Goal: Task Accomplishment & Management: Use online tool/utility

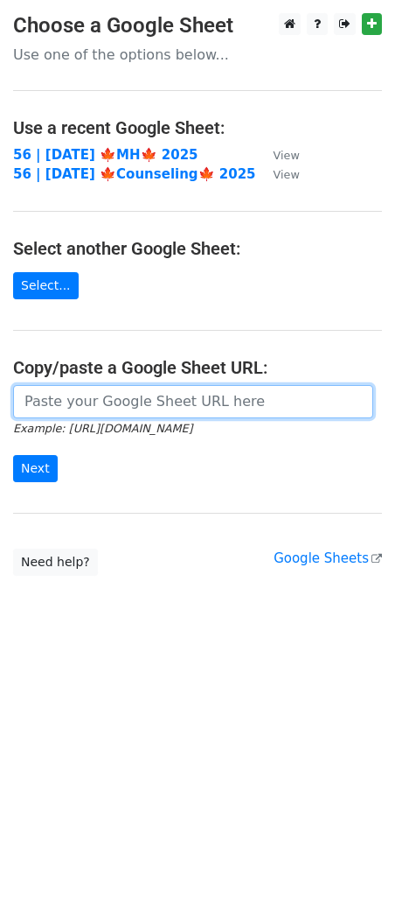
click at [133, 402] on input "url" at bounding box center [193, 401] width 360 height 33
paste input "https://docs.google.com/spreadsheets/d/16Wi85mmIVKfdT6FXNryrVi-1XG523OBE50i3uXB…"
type input "https://docs.google.com/spreadsheets/d/16Wi85mmIVKfdT6FXNryrVi-1XG523OBE50i3uXB…"
click at [13, 455] on input "Next" at bounding box center [35, 468] width 45 height 27
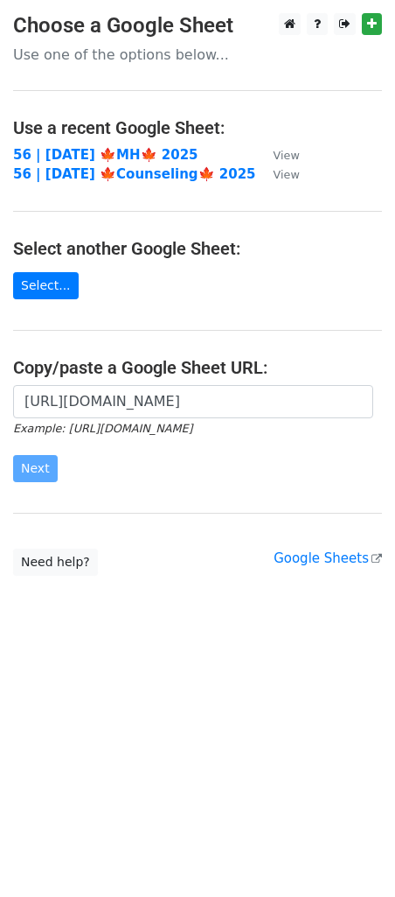
scroll to position [0, 0]
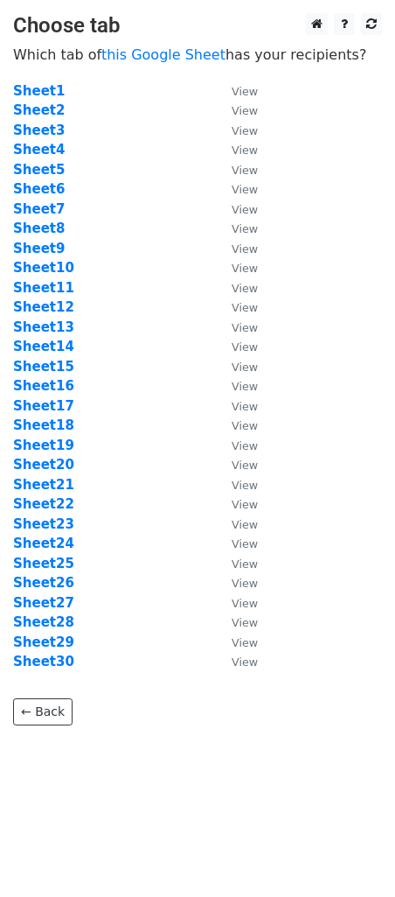
click at [101, 425] on td "Sheet18" at bounding box center [113, 426] width 201 height 20
click at [50, 409] on strong "Sheet17" at bounding box center [43, 406] width 61 height 16
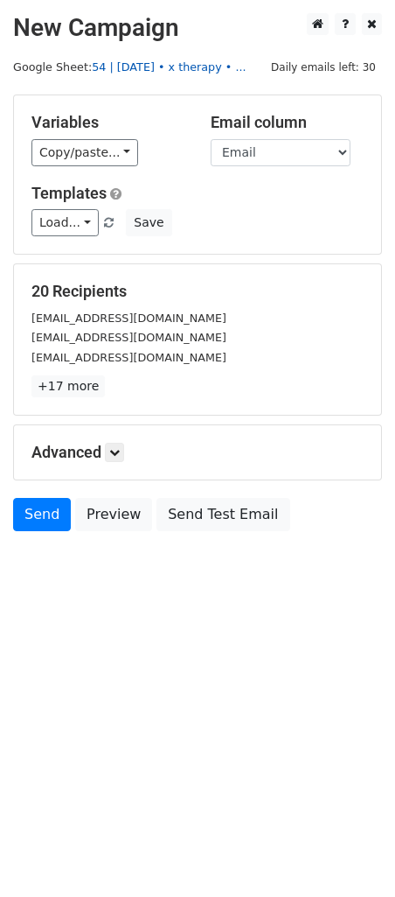
click at [136, 72] on link "54 | [DATE] • x therapy • ..." at bounding box center [169, 66] width 154 height 13
click at [80, 210] on link "Load..." at bounding box center [64, 222] width 67 height 27
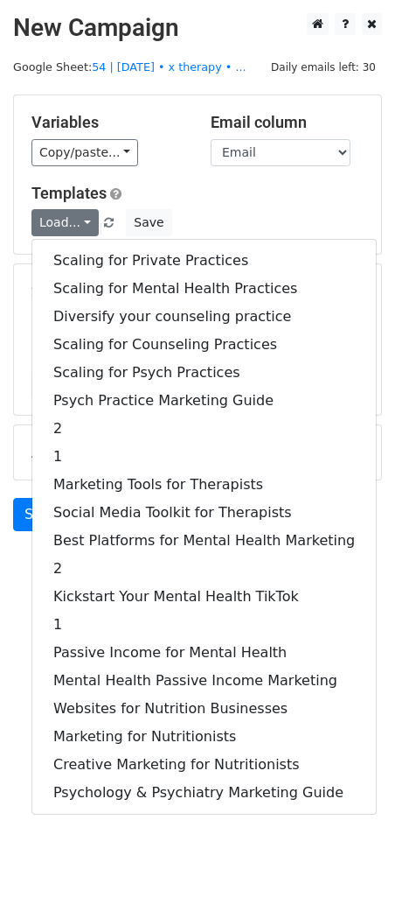
click at [164, 221] on div "Load... Scaling for Private Practices Scaling for Mental Health Practices Diver…" at bounding box center [197, 222] width 359 height 27
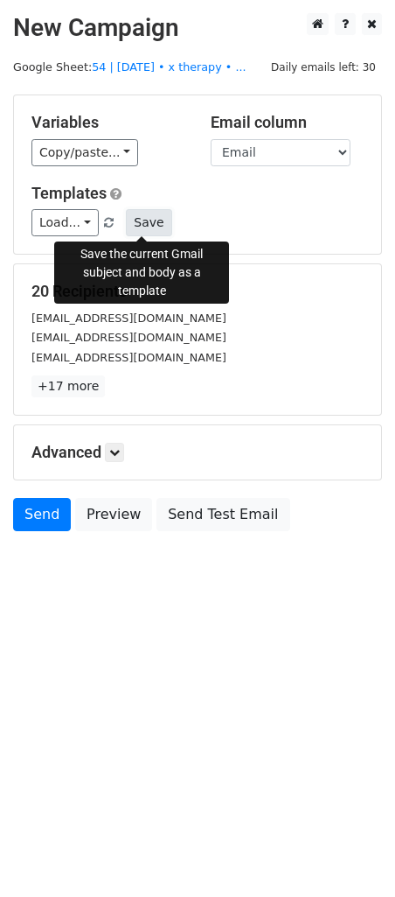
click at [147, 217] on button "Save" at bounding box center [148, 222] width 45 height 27
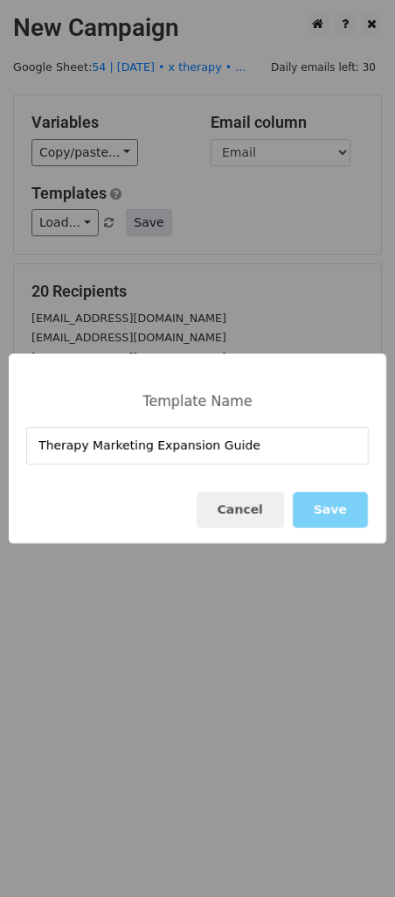
type input "Therapy Marketing Expansion Guide"
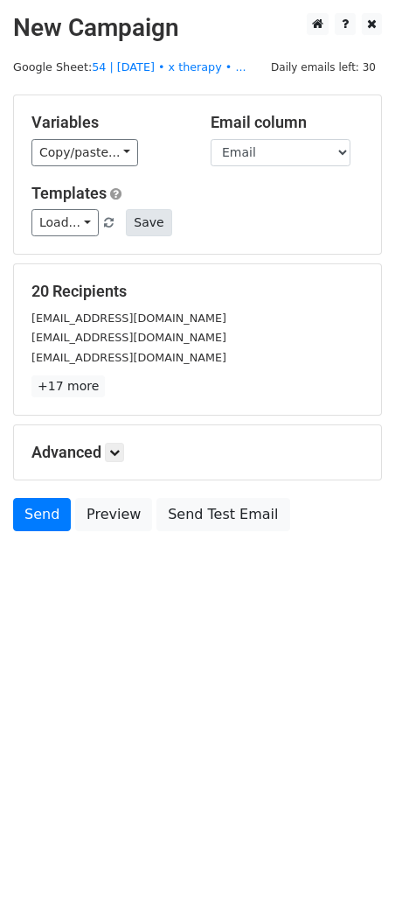
drag, startPoint x: 114, startPoint y: 240, endPoint x: 124, endPoint y: 234, distance: 12.2
click at [123, 234] on div "Variables Copy/paste... {{Email}} Email column Email Templates Load... Therapy …" at bounding box center [197, 174] width 367 height 158
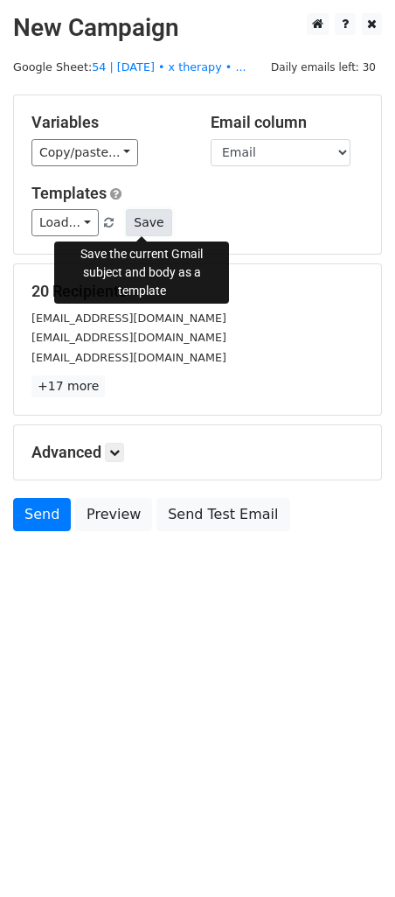
click at [129, 234] on button "Save" at bounding box center [148, 222] width 45 height 27
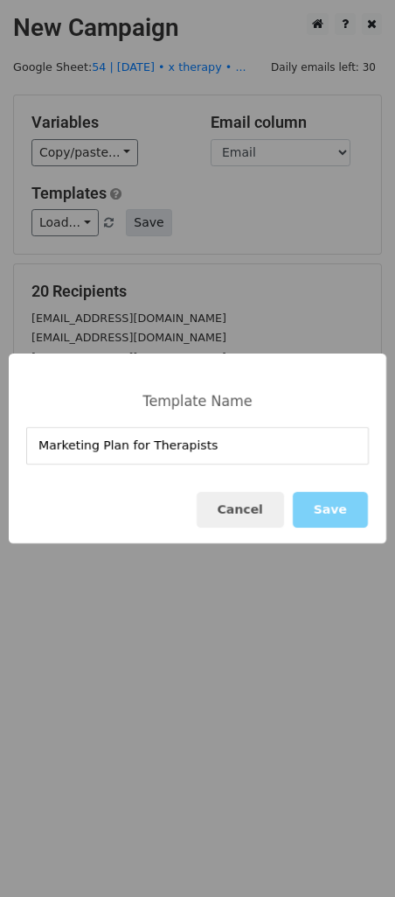
type input "Marketing Plan for Therapists"
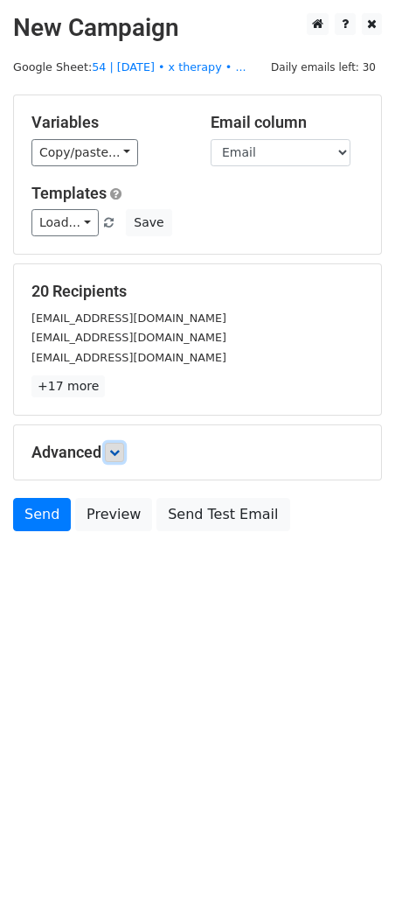
click at [120, 444] on link at bounding box center [114, 452] width 19 height 19
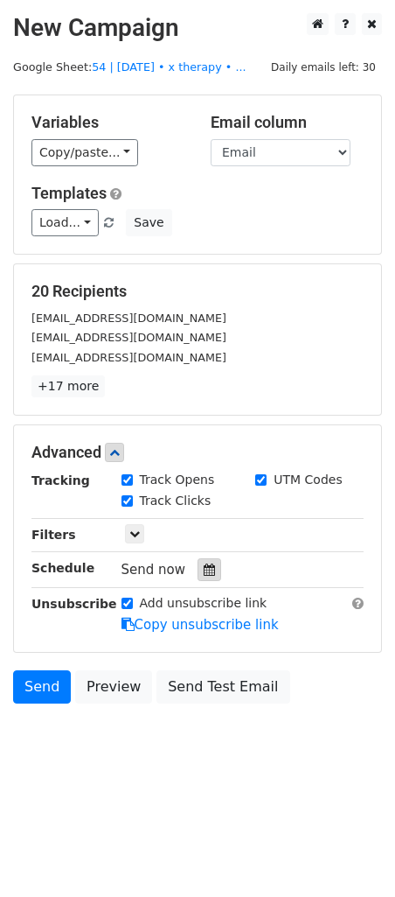
click at [204, 563] on icon at bounding box center [209, 569] width 11 height 12
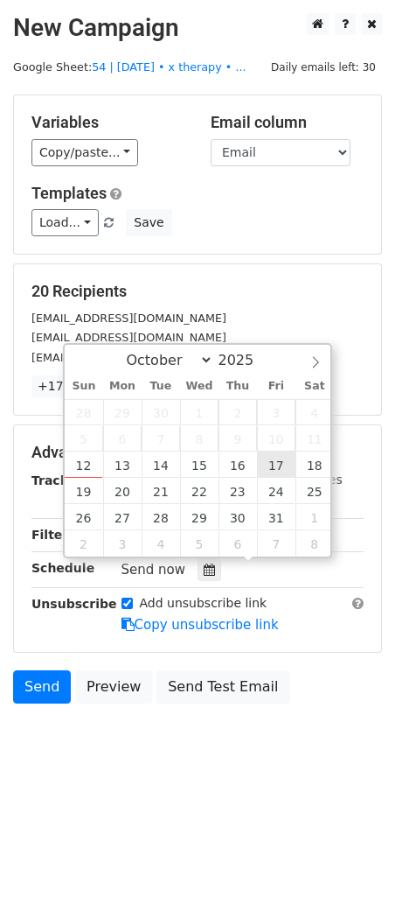
type input "2025-10-17 12:00"
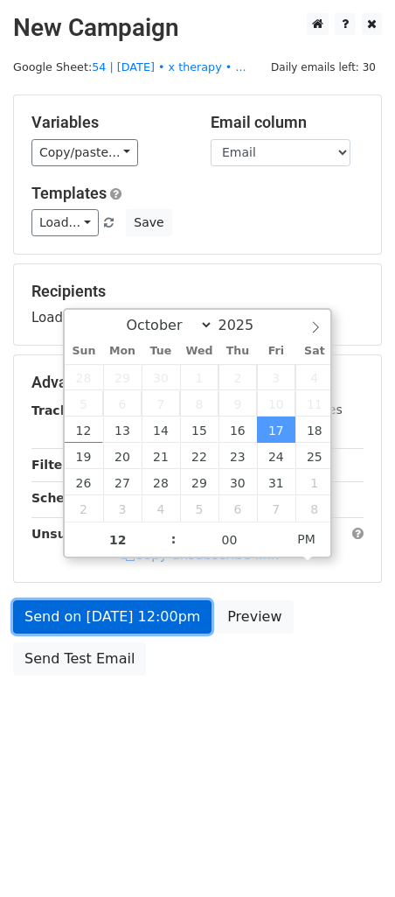
click at [170, 602] on link "Send on Oct 17 at 12:00pm" at bounding box center [112, 616] width 199 height 33
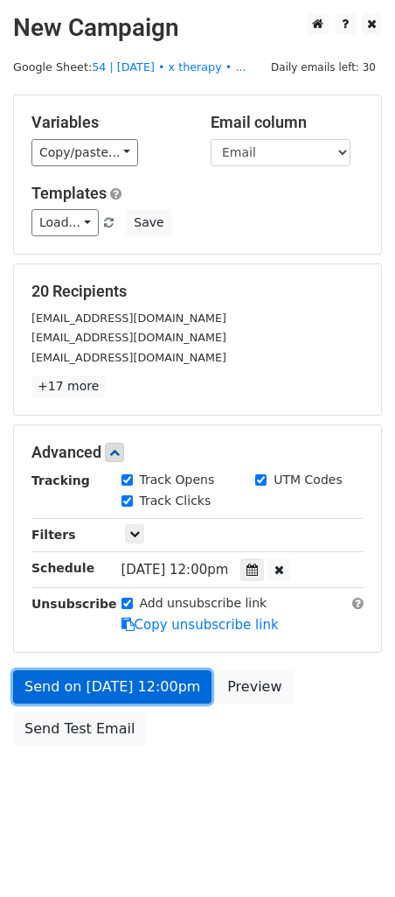
click at [92, 678] on link "Send on Oct 17 at 12:00pm" at bounding box center [112, 686] width 199 height 33
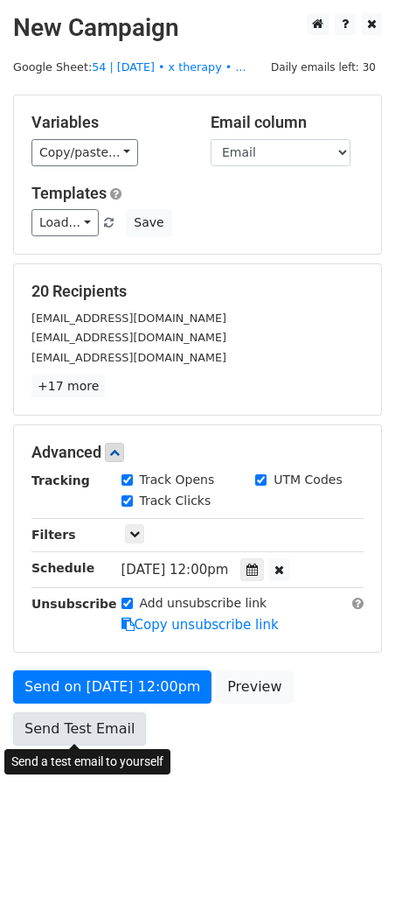
click at [66, 728] on link "Send Test Email" at bounding box center [79, 728] width 133 height 33
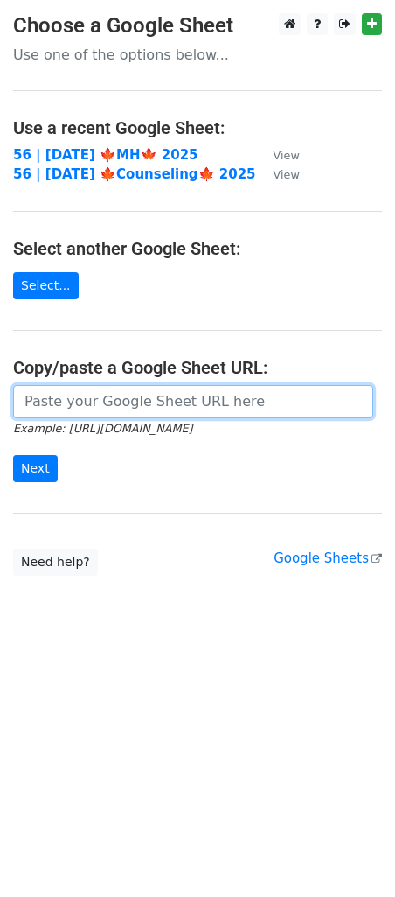
click at [115, 389] on input "url" at bounding box center [193, 401] width 360 height 33
paste input "https://docs.google.com/spreadsheets/d/16Wi85mmIVKfdT6FXNryrVi-1XG523OBE50i3uXB…"
type input "https://docs.google.com/spreadsheets/d/16Wi85mmIVKfdT6FXNryrVi-1XG523OBE50i3uXB…"
click at [13, 455] on input "Next" at bounding box center [35, 468] width 45 height 27
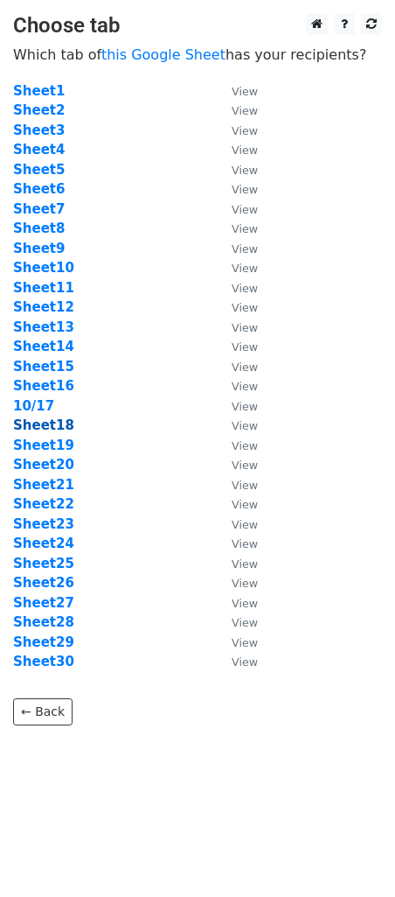
click at [52, 420] on strong "Sheet18" at bounding box center [43, 425] width 61 height 16
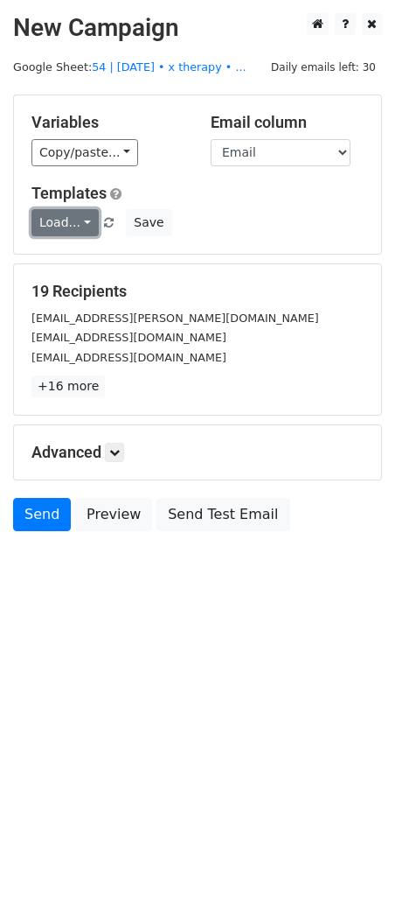
click at [52, 232] on link "Load..." at bounding box center [64, 222] width 67 height 27
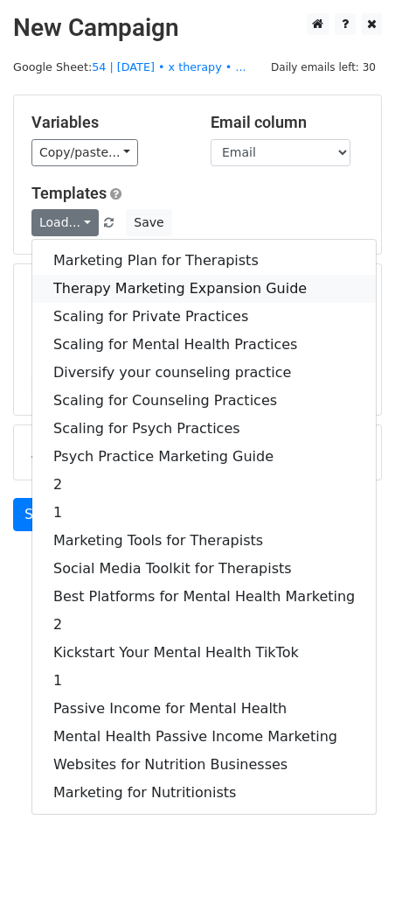
click at [133, 291] on link "Therapy Marketing Expansion Guide" at bounding box center [204, 289] width 344 height 28
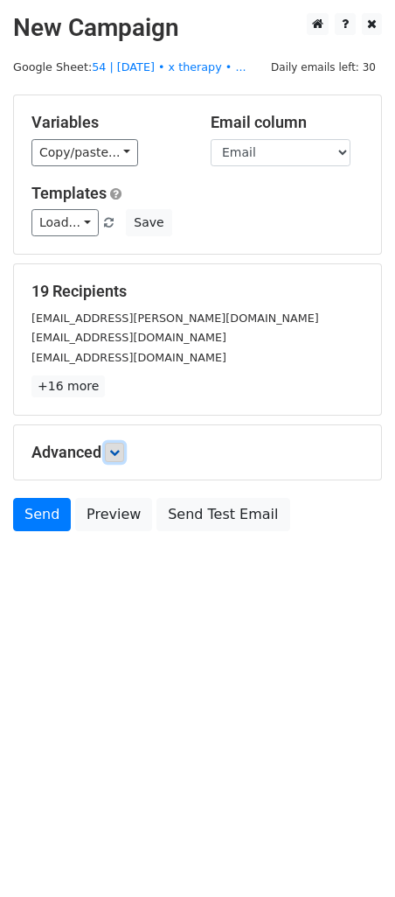
click at [120, 453] on icon at bounding box center [114, 452] width 10 height 10
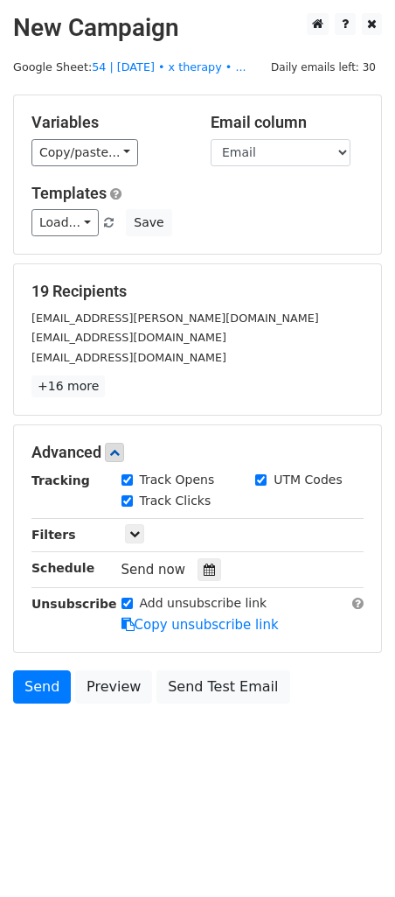
click at [198, 566] on div at bounding box center [210, 569] width 24 height 23
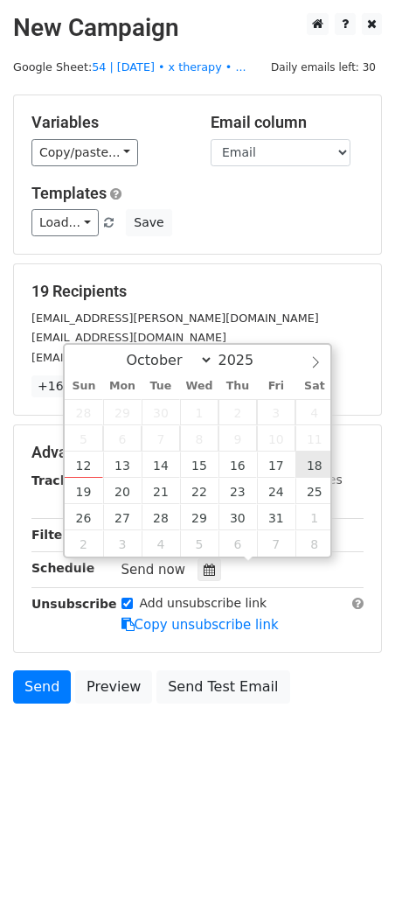
type input "2025-10-18 12:00"
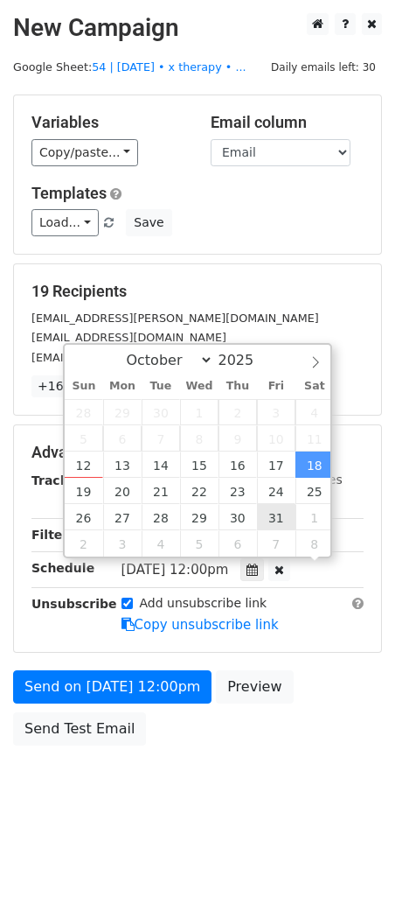
drag, startPoint x: 304, startPoint y: 464, endPoint x: 265, endPoint y: 483, distance: 43.0
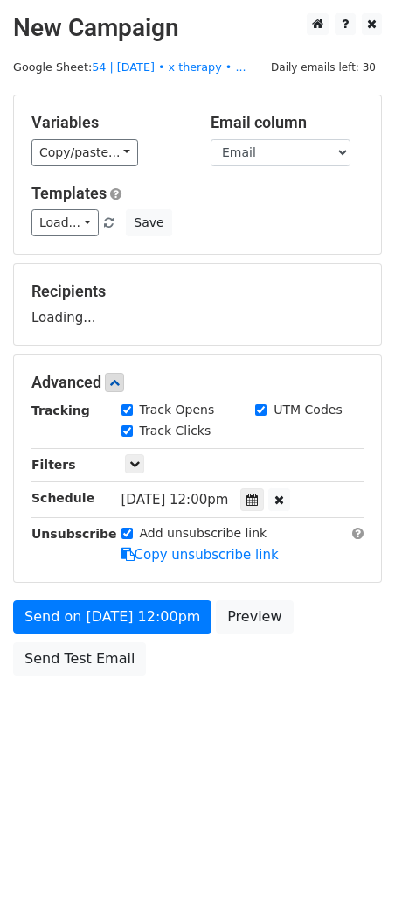
click at [94, 632] on div "Send on Oct 18 at 12:00pm Preview Send Test Email" at bounding box center [197, 642] width 395 height 84
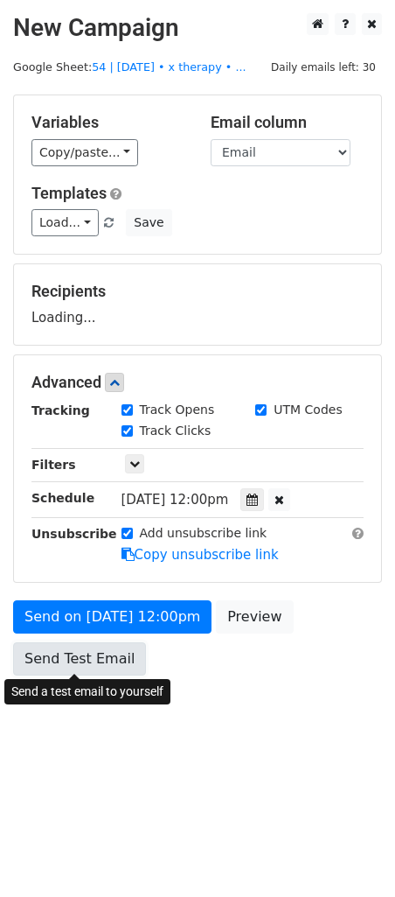
click at [81, 663] on link "Send Test Email" at bounding box center [79, 658] width 133 height 33
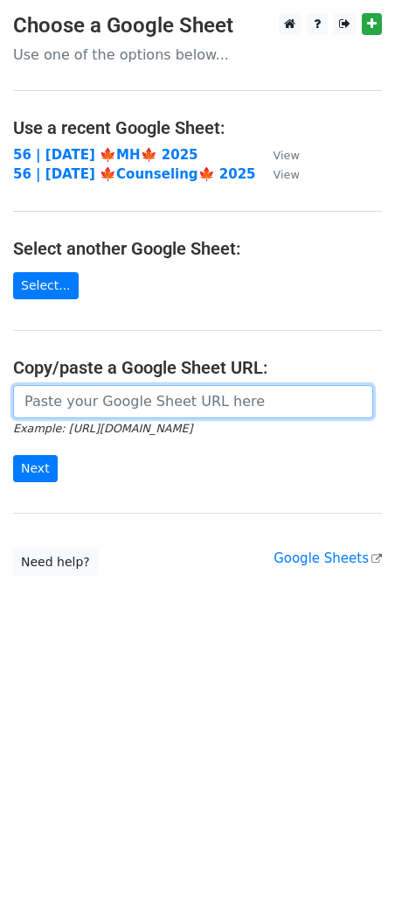
click at [125, 404] on input "url" at bounding box center [193, 401] width 360 height 33
paste input "[URL][DOMAIN_NAME]"
type input "https://docs.google.com/spreadsheets/d/16Wi85mmIVKfdT6FXNryrVi-1XG523OBE50i3uXB…"
click at [13, 455] on input "Next" at bounding box center [35, 468] width 45 height 27
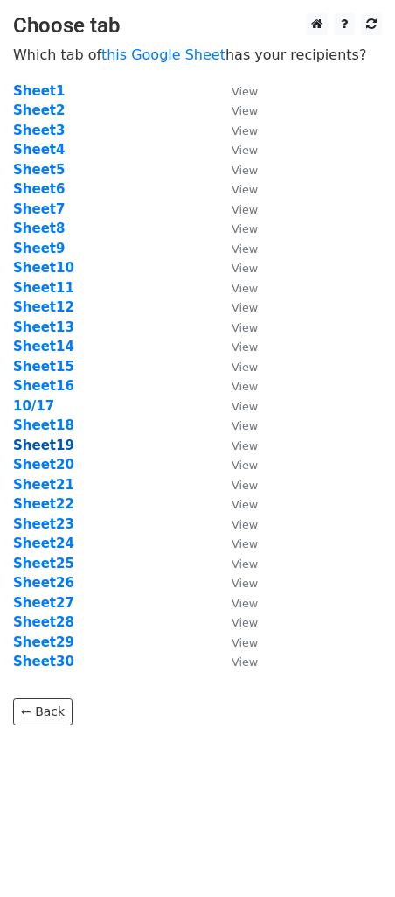
click at [55, 451] on strong "Sheet19" at bounding box center [43, 445] width 61 height 16
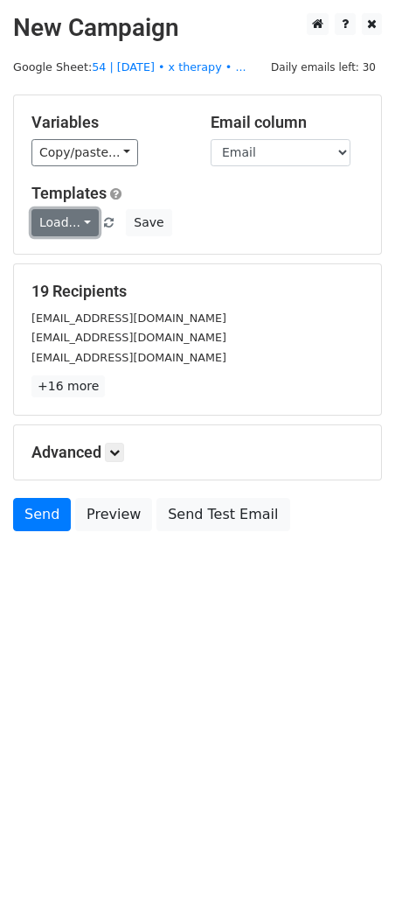
click at [50, 228] on link "Load..." at bounding box center [64, 222] width 67 height 27
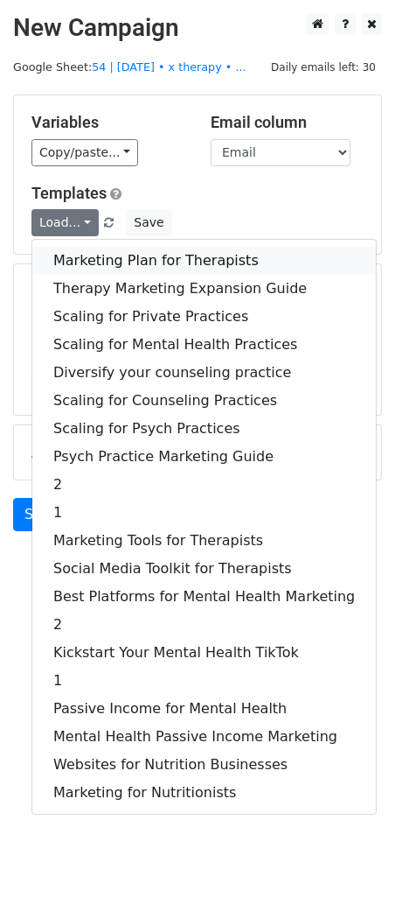
click at [126, 262] on link "Marketing Plan for Therapists" at bounding box center [204, 261] width 344 height 28
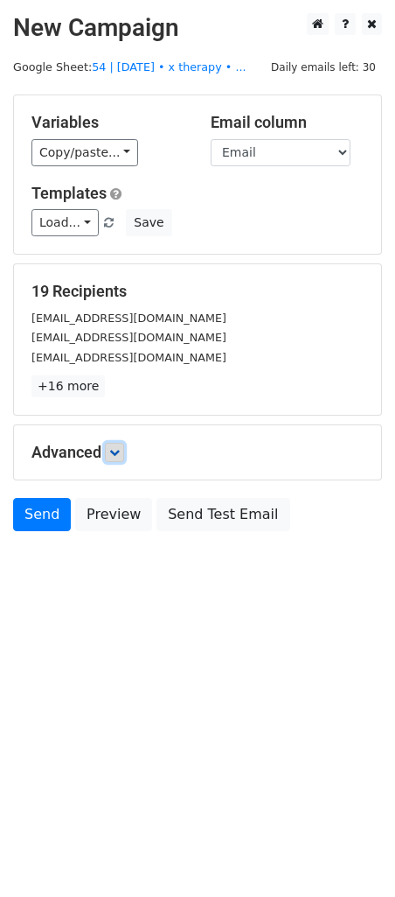
click at [120, 447] on icon at bounding box center [114, 452] width 10 height 10
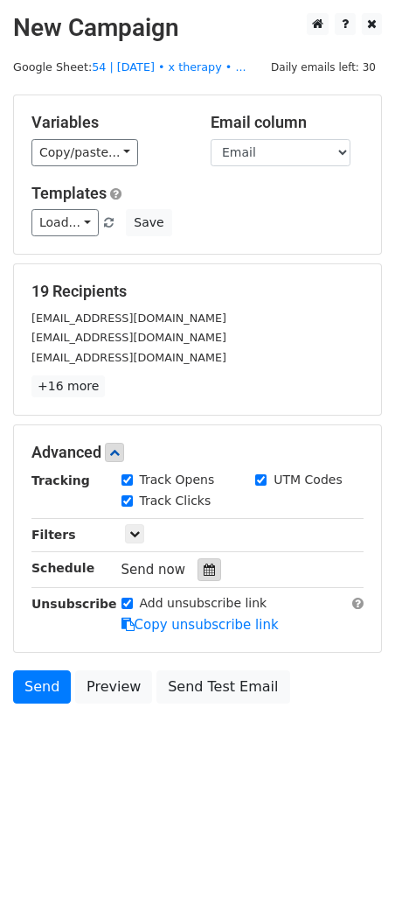
click at [199, 579] on div at bounding box center [210, 569] width 24 height 23
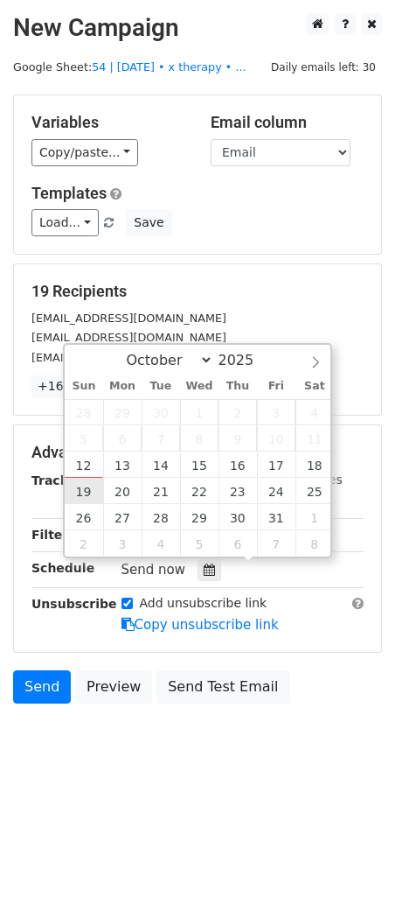
type input "2025-10-19 12:00"
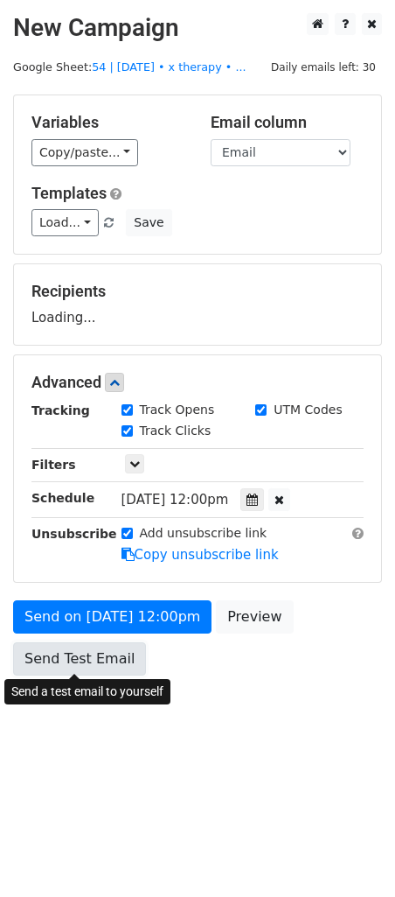
click at [85, 644] on link "Send Test Email" at bounding box center [79, 658] width 133 height 33
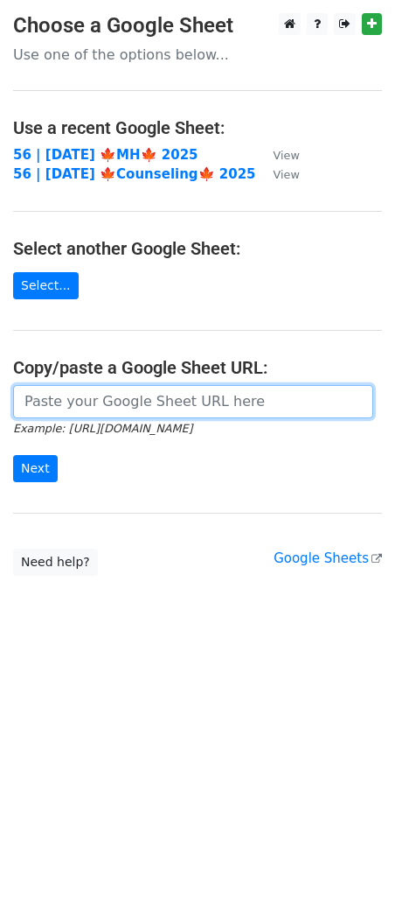
click at [109, 395] on input "url" at bounding box center [193, 401] width 360 height 33
paste input "[URL][DOMAIN_NAME]"
type input "https://docs.google.com/spreadsheets/d/16Wi85mmIVKfdT6FXNryrVi-1XG523OBE50i3uXB…"
click at [13, 455] on input "Next" at bounding box center [35, 468] width 45 height 27
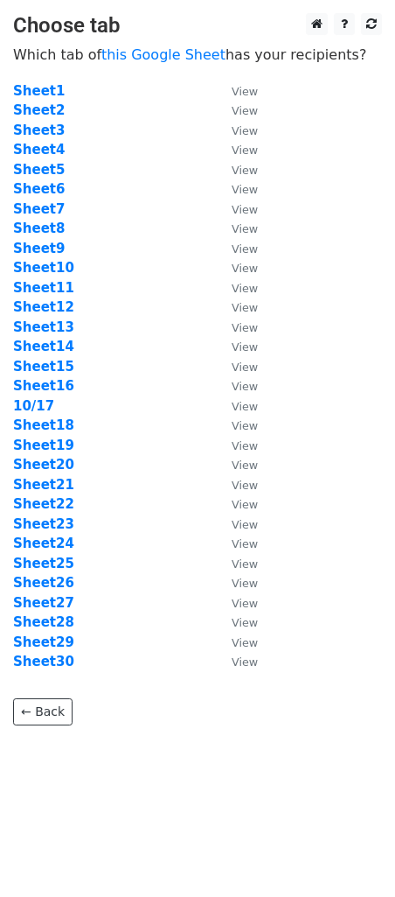
click at [53, 452] on td "Sheet19" at bounding box center [113, 446] width 201 height 20
click at [53, 466] on strong "Sheet20" at bounding box center [43, 465] width 61 height 16
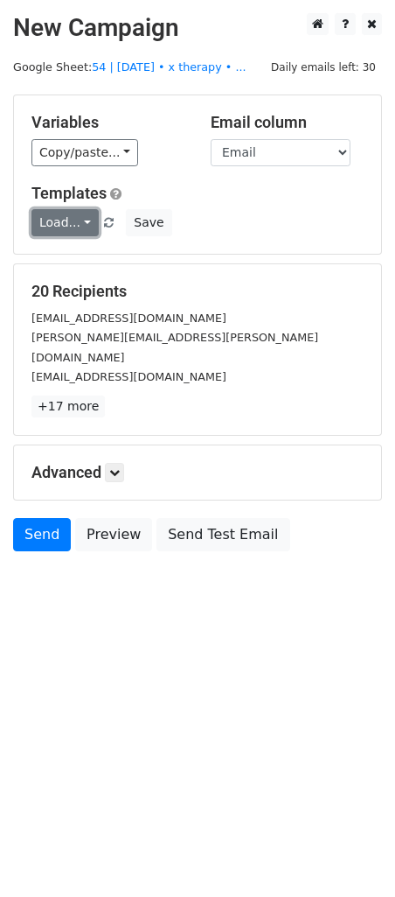
click at [71, 229] on link "Load..." at bounding box center [64, 222] width 67 height 27
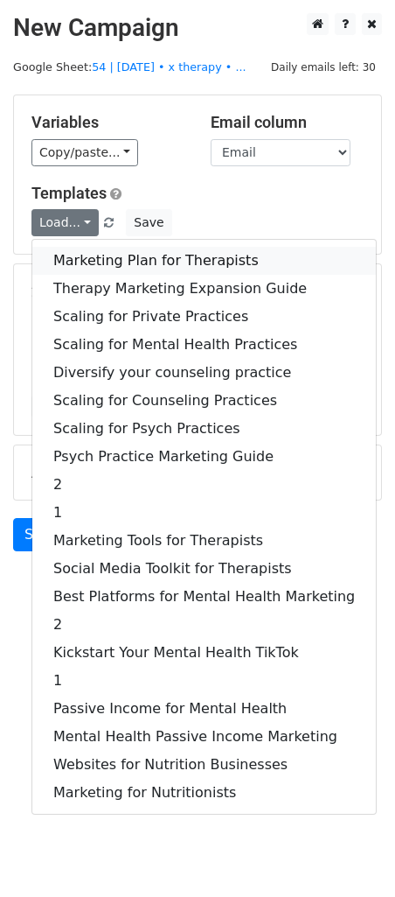
click at [128, 260] on link "Marketing Plan for Therapists" at bounding box center [204, 261] width 344 height 28
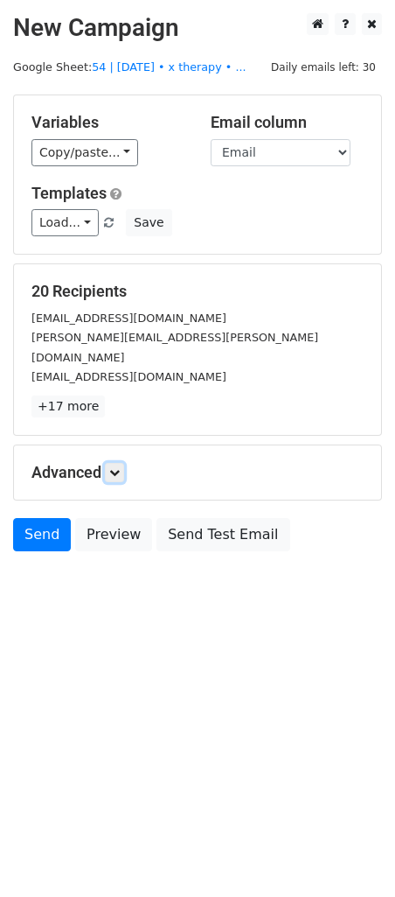
drag, startPoint x: 122, startPoint y: 456, endPoint x: 157, endPoint y: 491, distance: 50.1
click at [120, 467] on icon at bounding box center [114, 472] width 10 height 10
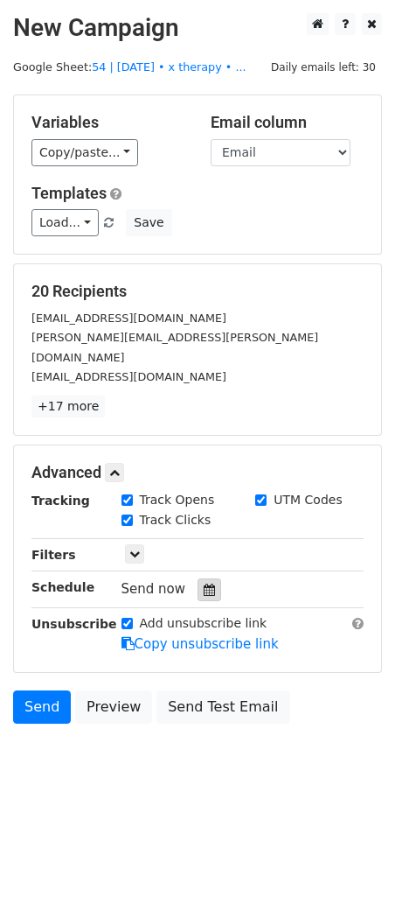
click at [208, 578] on div at bounding box center [210, 589] width 24 height 23
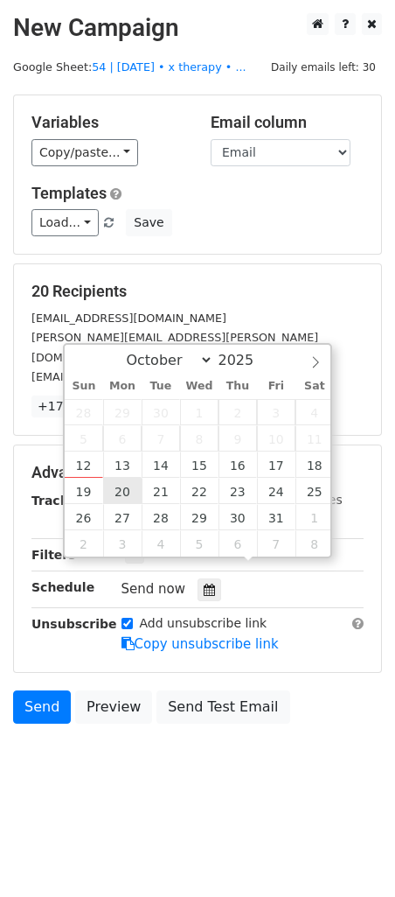
type input "2025-10-20 12:00"
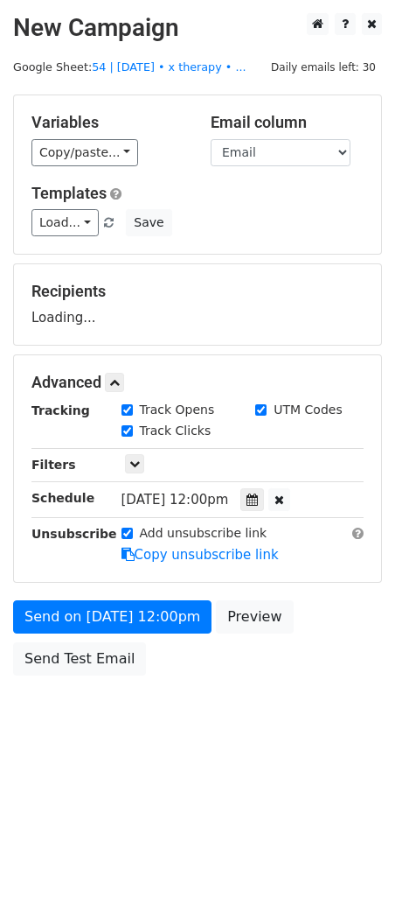
click at [91, 638] on div "Send on Oct 20 at 12:00pm Preview Send Test Email" at bounding box center [197, 642] width 395 height 84
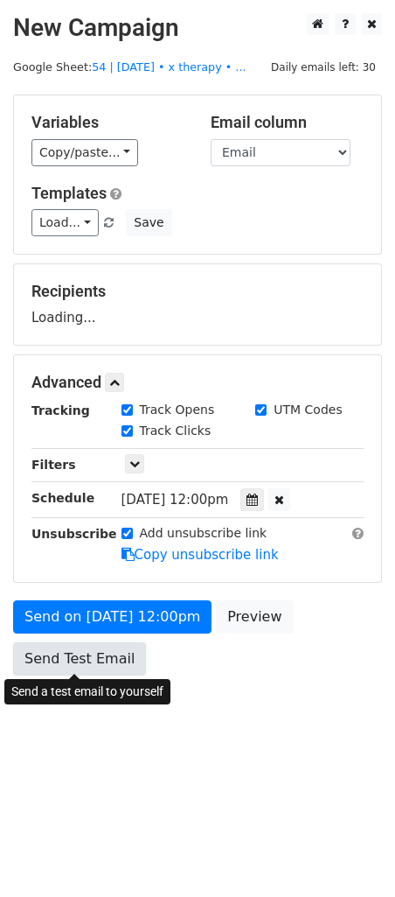
click at [79, 665] on link "Send Test Email" at bounding box center [79, 658] width 133 height 33
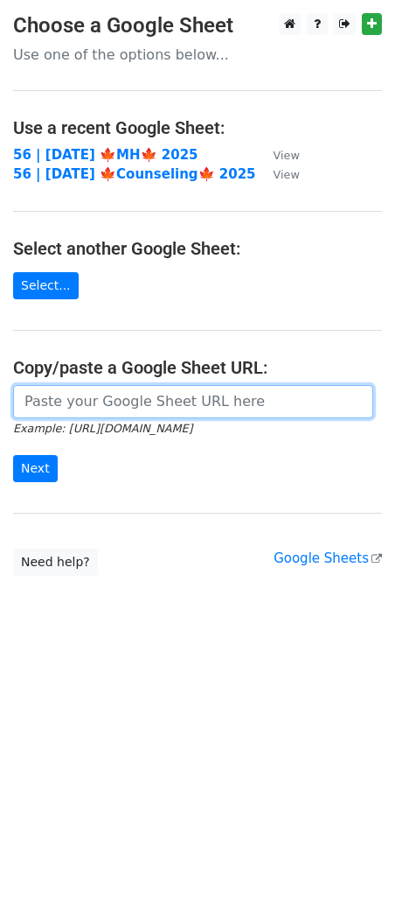
click at [112, 391] on input "url" at bounding box center [193, 401] width 360 height 33
paste input "https://docs.google.com/spreadsheets/d/16Wi85mmIVKfdT6FXNryrVi-1XG523OBE50i3uXB…"
type input "https://docs.google.com/spreadsheets/d/16Wi85mmIVKfdT6FXNryrVi-1XG523OBE50i3uXB…"
click at [13, 455] on input "Next" at bounding box center [35, 468] width 45 height 27
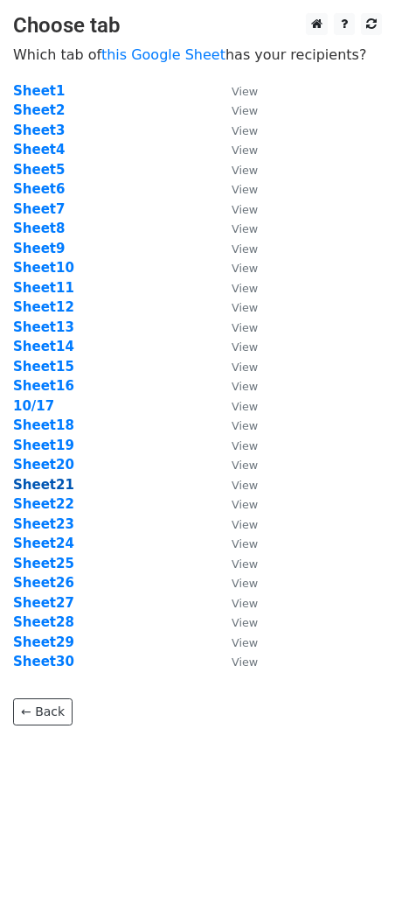
click at [58, 479] on strong "Sheet21" at bounding box center [43, 485] width 61 height 16
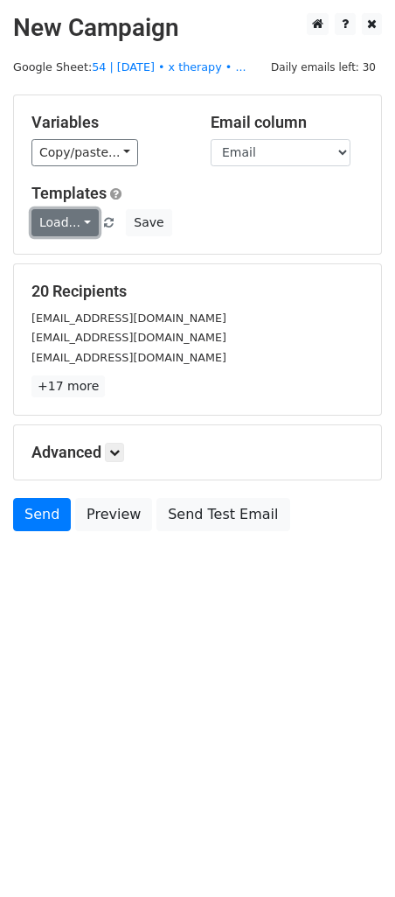
click at [60, 219] on link "Load..." at bounding box center [64, 222] width 67 height 27
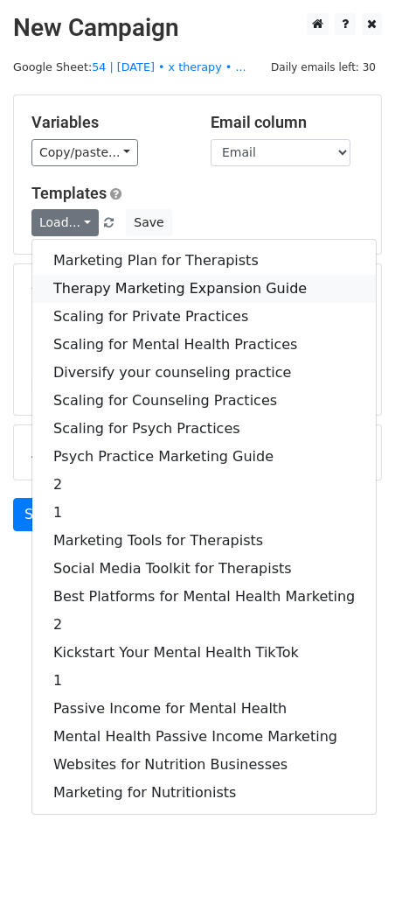
click at [109, 279] on link "Therapy Marketing Expansion Guide" at bounding box center [204, 289] width 344 height 28
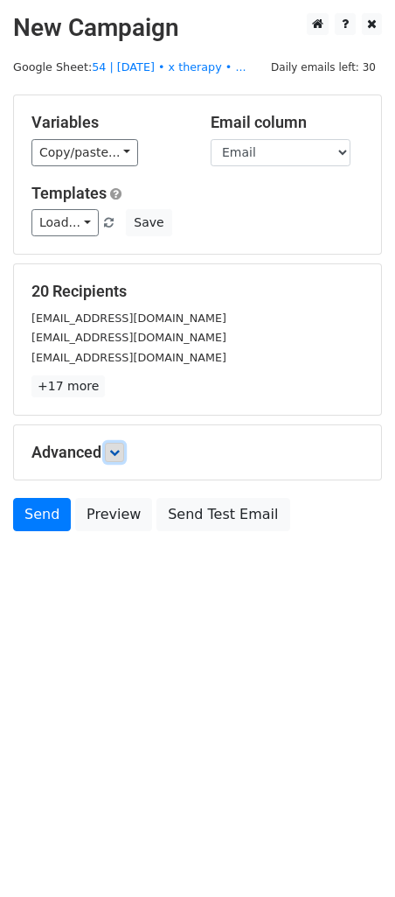
click at [124, 457] on link at bounding box center [114, 452] width 19 height 19
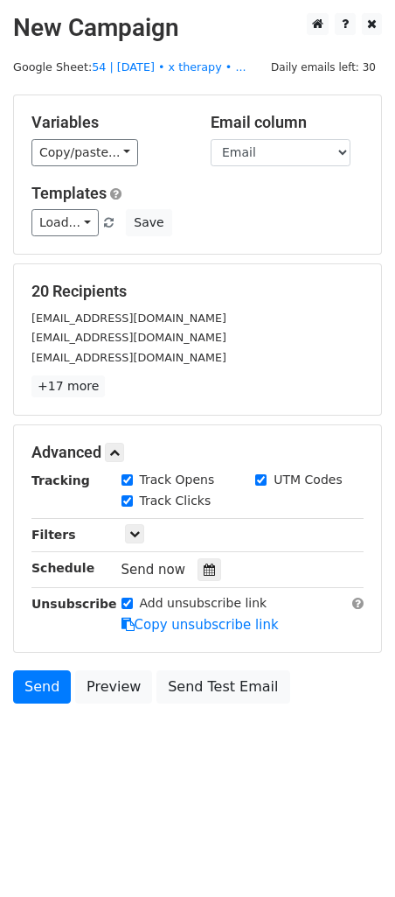
click at [214, 564] on div "Send now" at bounding box center [225, 570] width 206 height 24
click at [204, 564] on icon at bounding box center [209, 569] width 11 height 12
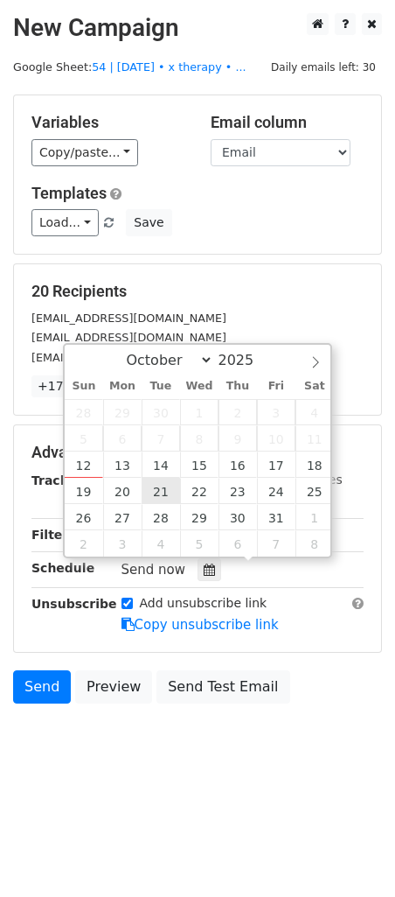
type input "[DATE] 12:00"
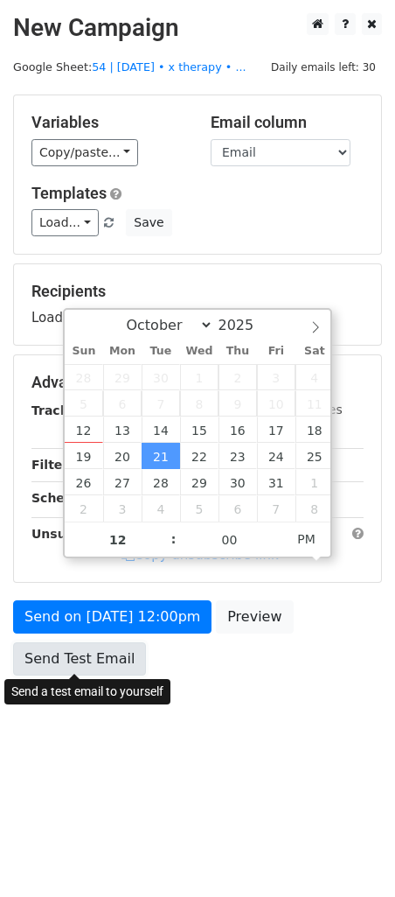
click at [82, 652] on link "Send Test Email" at bounding box center [79, 658] width 133 height 33
